Goal: Check status: Check status

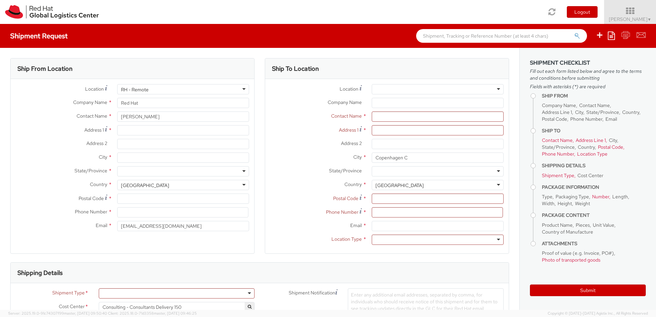
select select "LAPTOP"
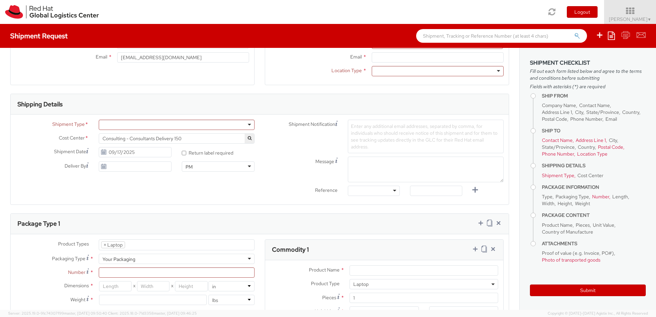
scroll to position [166, 0]
click at [244, 128] on div at bounding box center [177, 127] width 156 height 10
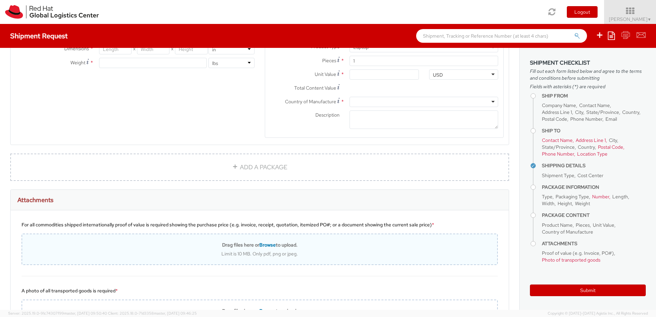
scroll to position [401, 0]
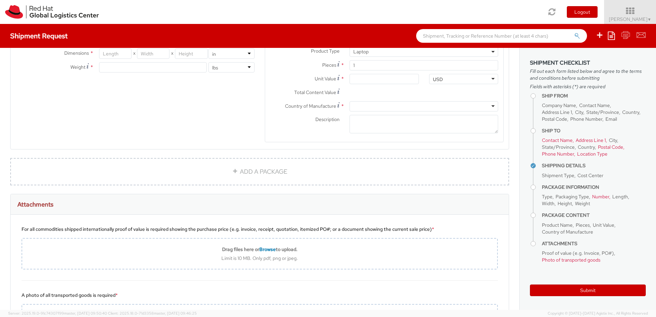
click at [289, 230] on div "For all commodities shipped internationally proof of value is required showing …" at bounding box center [260, 229] width 477 height 7
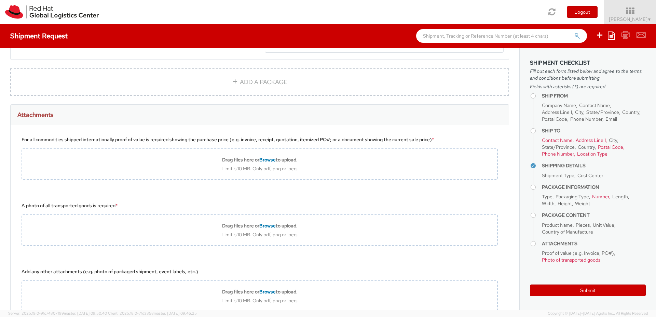
scroll to position [494, 0]
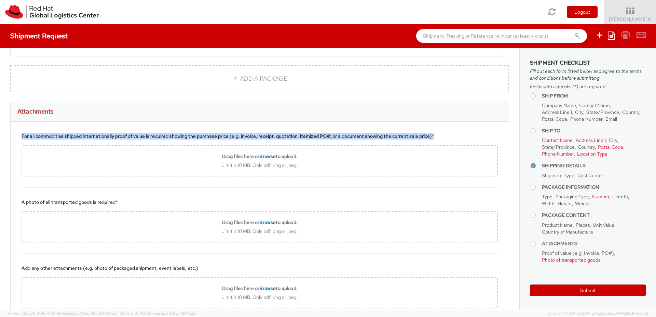
drag, startPoint x: 21, startPoint y: 136, endPoint x: 451, endPoint y: 139, distance: 430.1
click at [451, 139] on div "For all commodities shipped internationally proof of value is required showing …" at bounding box center [260, 155] width 499 height 66
copy div "For all commodities shipped internationally proof of value is required showing …"
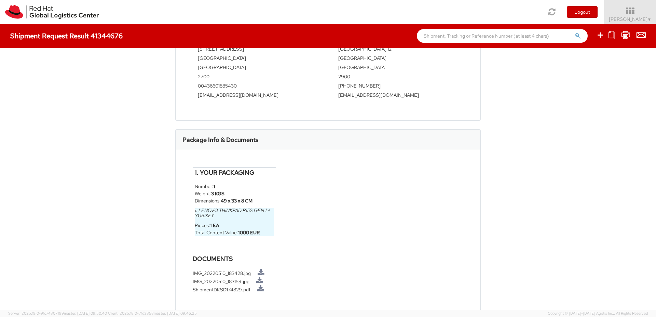
scroll to position [341, 0]
click at [263, 268] on link at bounding box center [261, 271] width 7 height 7
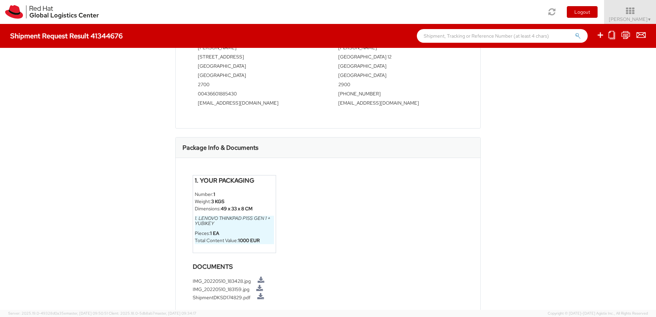
scroll to position [338, 0]
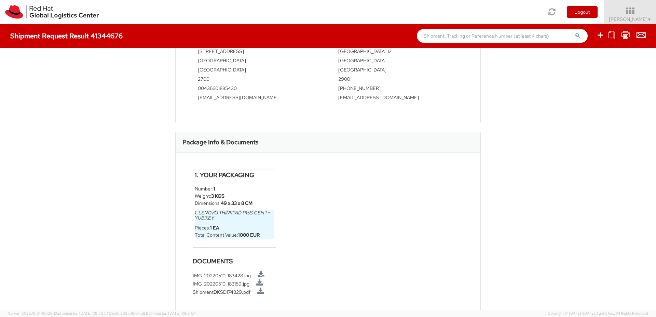
click at [459, 35] on input "text" at bounding box center [502, 36] width 171 height 14
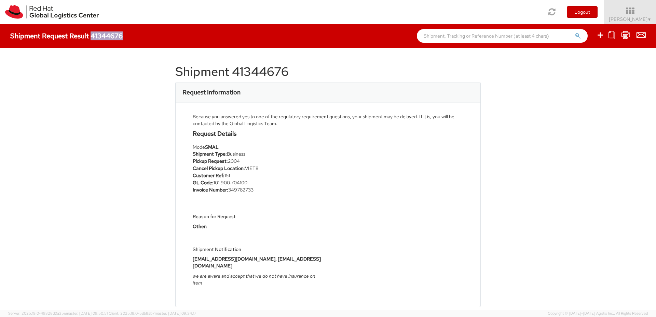
drag, startPoint x: 92, startPoint y: 36, endPoint x: 121, endPoint y: 34, distance: 29.1
click at [121, 34] on h4 "Shipment Request Result 41344676" at bounding box center [66, 36] width 112 height 8
copy h4 "41344676"
click at [630, 22] on span "Julia Schindler ▼" at bounding box center [630, 19] width 43 height 6
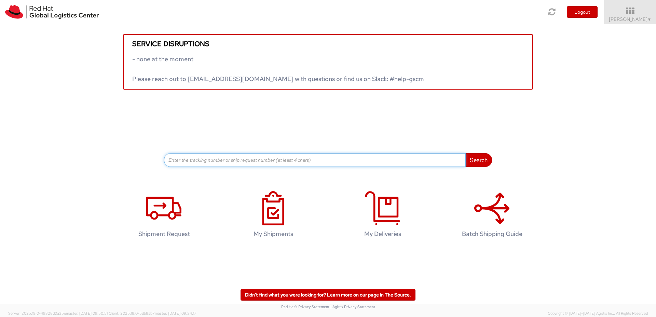
click at [346, 164] on input at bounding box center [315, 160] width 302 height 14
paste input "40379313"
type input "40379313"
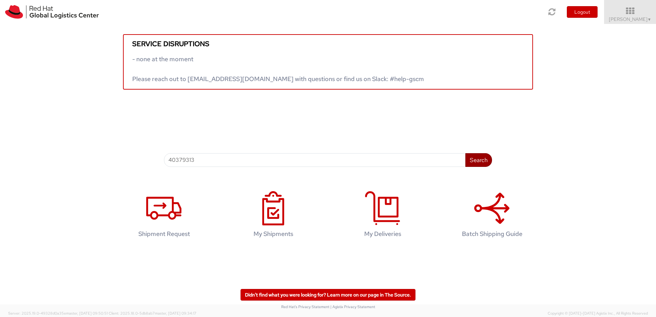
click at [474, 160] on button "Search" at bounding box center [479, 160] width 27 height 14
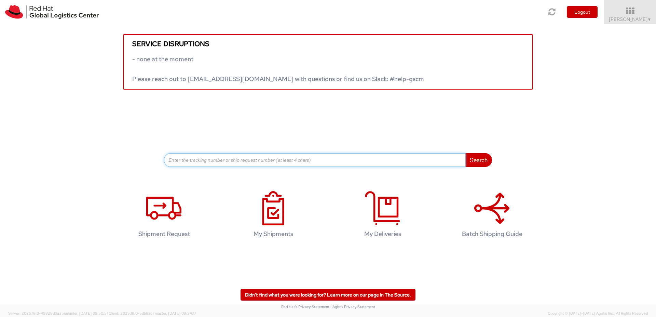
click at [358, 160] on input at bounding box center [315, 160] width 302 height 14
paste input "41344676"
type input "41344676"
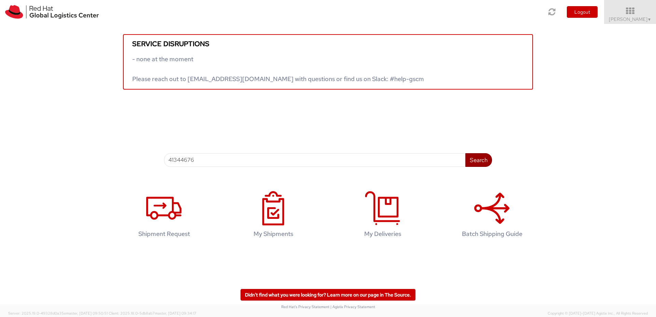
click at [478, 164] on button "Search" at bounding box center [479, 160] width 27 height 14
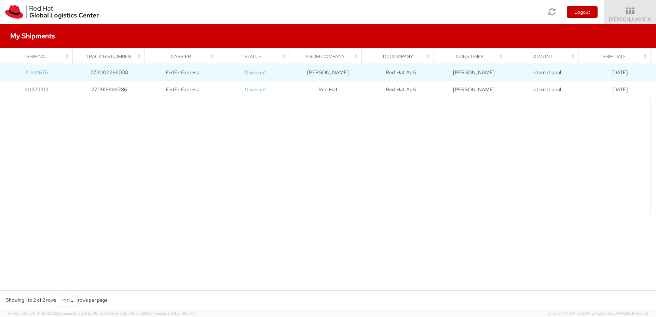
click at [41, 71] on link "41344676" at bounding box center [36, 72] width 23 height 7
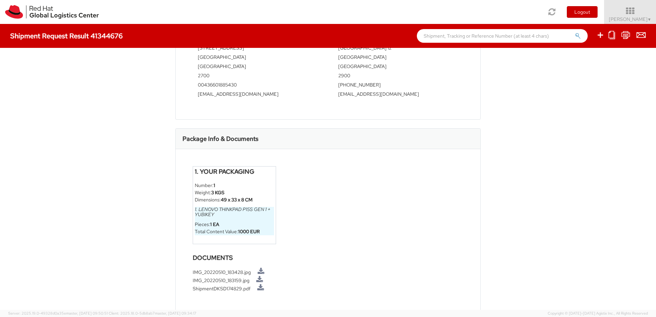
scroll to position [340, 0]
click at [72, 158] on div "Shipment 41344676 Request Information Because you answered yes to one of the re…" at bounding box center [328, 179] width 656 height 262
click at [257, 285] on link at bounding box center [260, 288] width 7 height 7
click at [261, 269] on link at bounding box center [261, 272] width 7 height 7
click at [260, 277] on link at bounding box center [259, 280] width 7 height 7
